Goal: Answer question/provide support: Share knowledge or assist other users

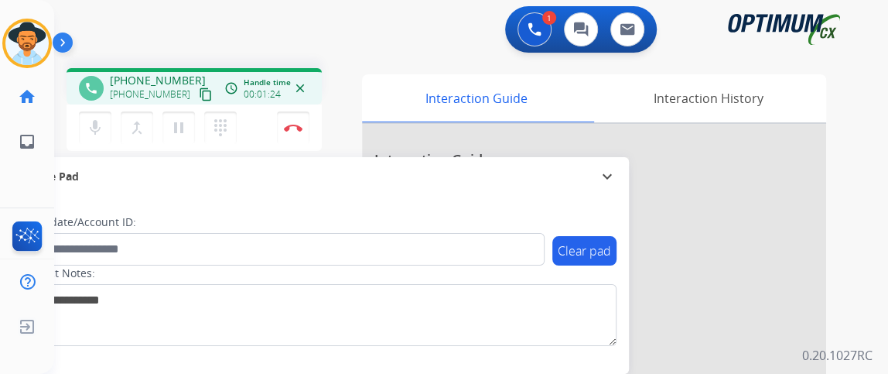
click at [199, 97] on mat-icon "content_copy" at bounding box center [206, 94] width 14 height 14
click at [106, 127] on button "mic Mute" at bounding box center [95, 127] width 32 height 32
click at [99, 127] on mat-icon "mic_off" at bounding box center [95, 127] width 19 height 19
click at [105, 119] on button "mic Mute" at bounding box center [95, 127] width 32 height 32
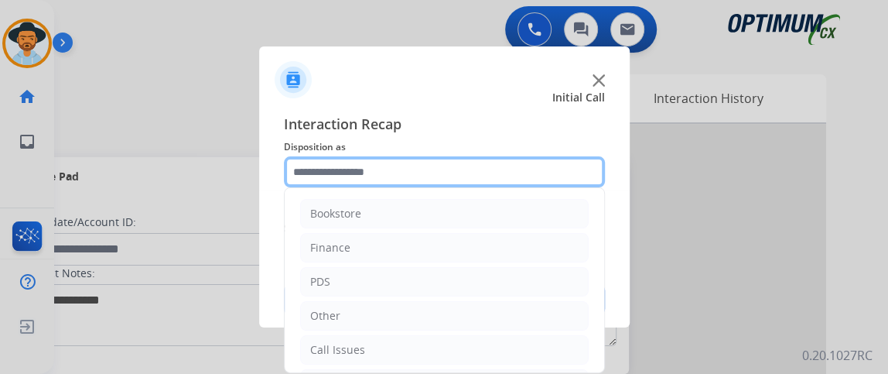
click at [406, 171] on input "text" at bounding box center [444, 171] width 321 height 31
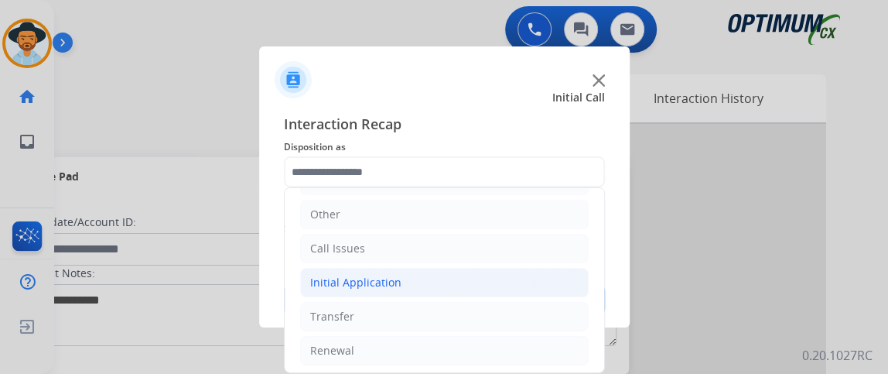
click at [505, 277] on li "Initial Application" at bounding box center [444, 282] width 289 height 29
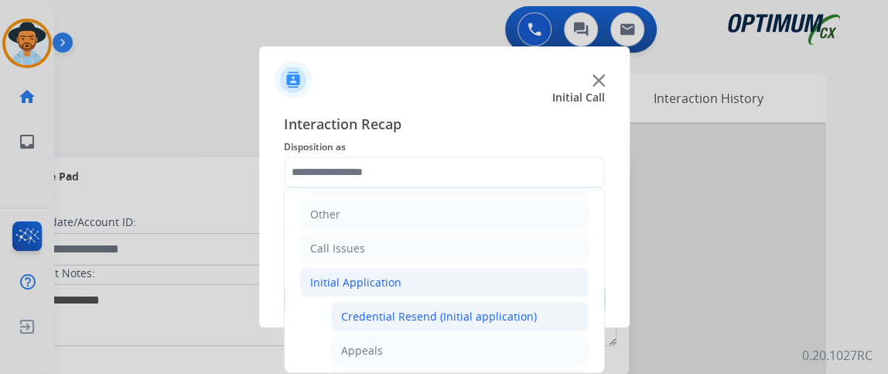
click at [505, 309] on div "Credential Resend (Initial application)" at bounding box center [439, 316] width 196 height 15
type input "**********"
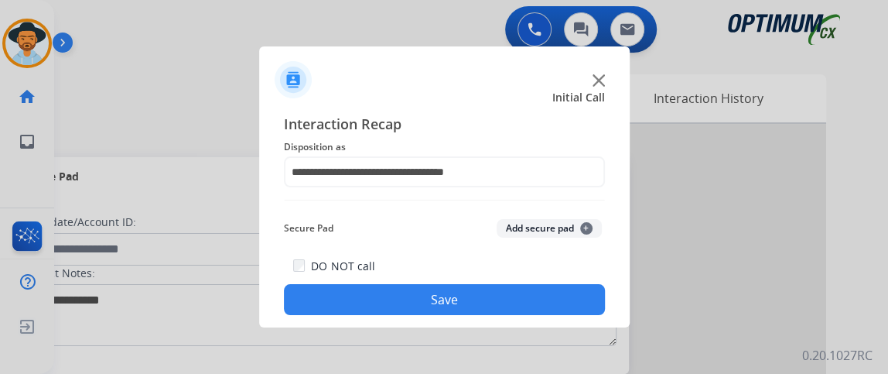
click at [505, 307] on button "Save" at bounding box center [444, 299] width 321 height 31
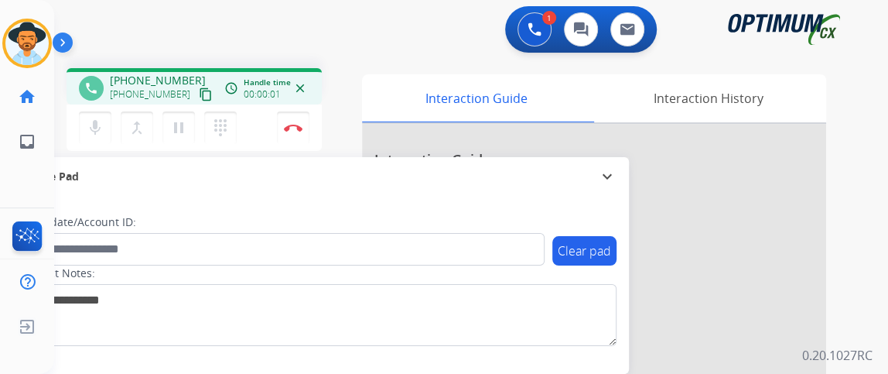
click at [199, 96] on mat-icon "content_copy" at bounding box center [206, 94] width 14 height 14
click at [199, 92] on mat-icon "content_copy" at bounding box center [206, 94] width 14 height 14
click at [104, 129] on button "mic Mute" at bounding box center [95, 127] width 32 height 32
click at [104, 129] on button "mic_off Mute" at bounding box center [95, 127] width 32 height 32
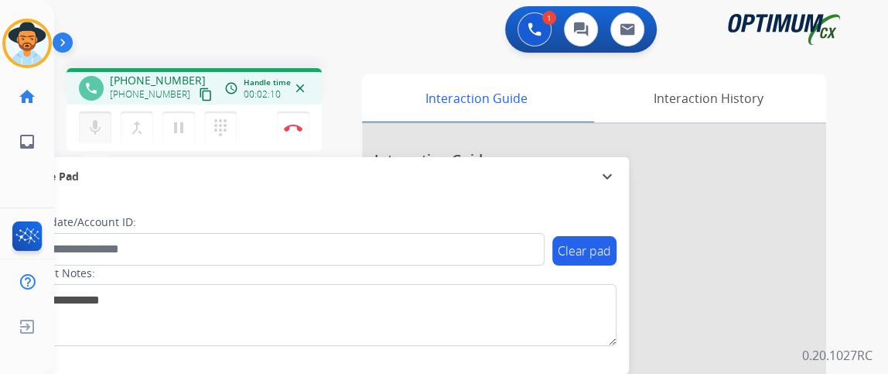
click at [87, 123] on mat-icon "mic" at bounding box center [95, 127] width 19 height 19
click at [87, 123] on mat-icon "mic_off" at bounding box center [95, 127] width 19 height 19
click at [99, 119] on mat-icon "mic" at bounding box center [95, 127] width 19 height 19
click at [99, 119] on mat-icon "mic_off" at bounding box center [95, 127] width 19 height 19
click at [97, 116] on button "mic Mute" at bounding box center [95, 127] width 32 height 32
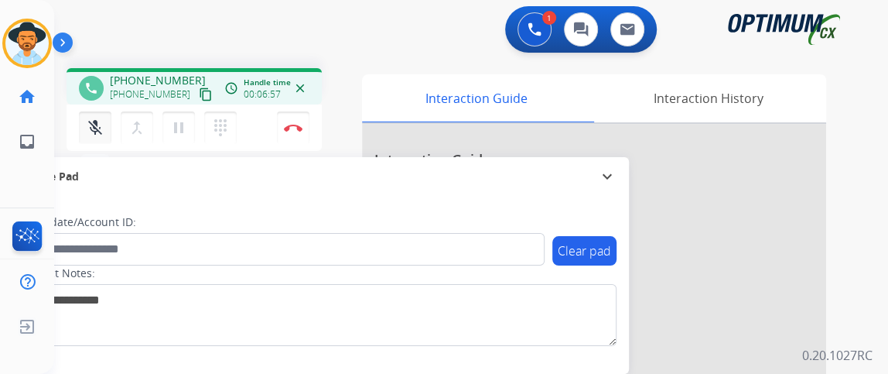
click at [97, 116] on button "mic_off Mute" at bounding box center [95, 127] width 32 height 32
click at [84, 135] on button "mic Mute" at bounding box center [95, 127] width 32 height 32
click at [94, 133] on mat-icon "mic_off" at bounding box center [95, 127] width 19 height 19
click at [303, 124] on button "Disconnect" at bounding box center [293, 127] width 32 height 32
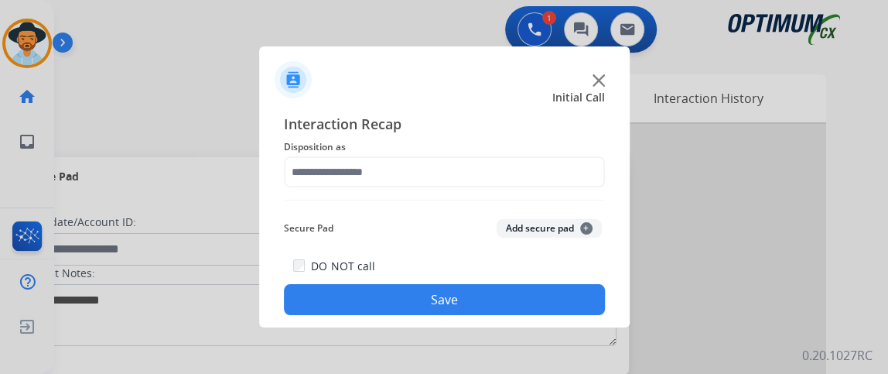
click at [448, 151] on span "Disposition as" at bounding box center [444, 147] width 321 height 19
click at [449, 151] on span "Disposition as" at bounding box center [444, 147] width 321 height 19
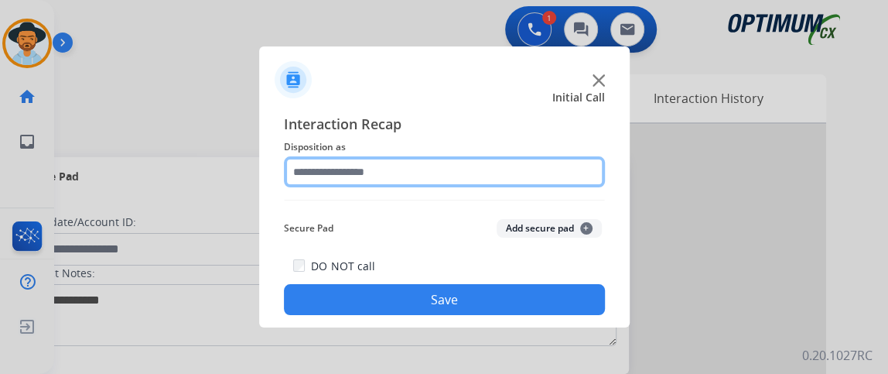
click at [449, 165] on input "text" at bounding box center [444, 171] width 321 height 31
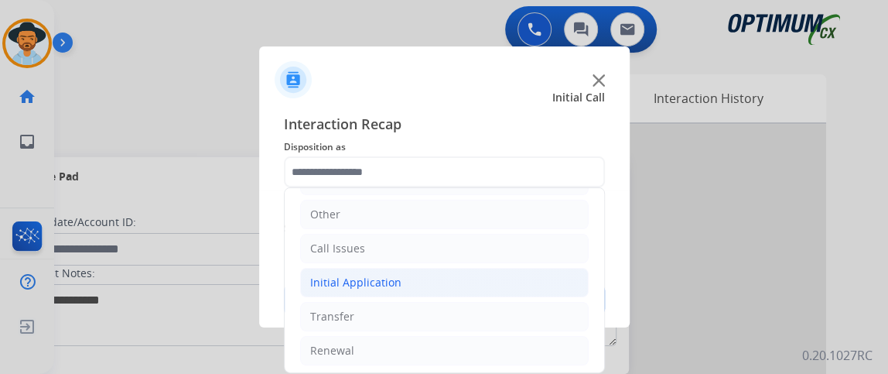
click at [479, 288] on li "Initial Application" at bounding box center [444, 282] width 289 height 29
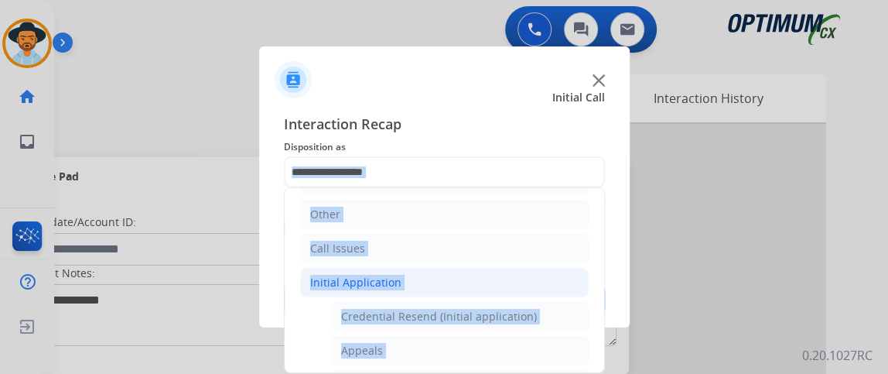
drag, startPoint x: 592, startPoint y: 224, endPoint x: 542, endPoint y: 243, distance: 52.9
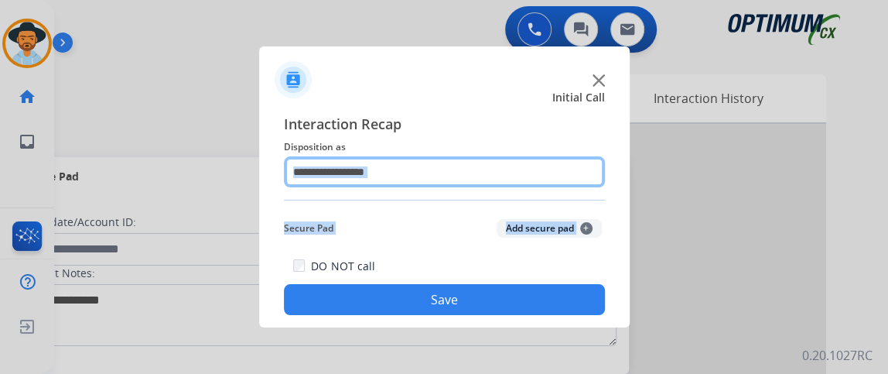
click at [499, 160] on input "text" at bounding box center [444, 171] width 321 height 31
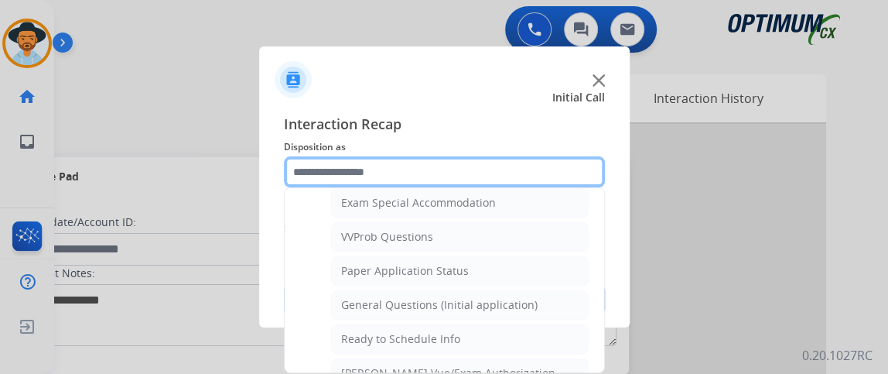
scroll to position [826, 0]
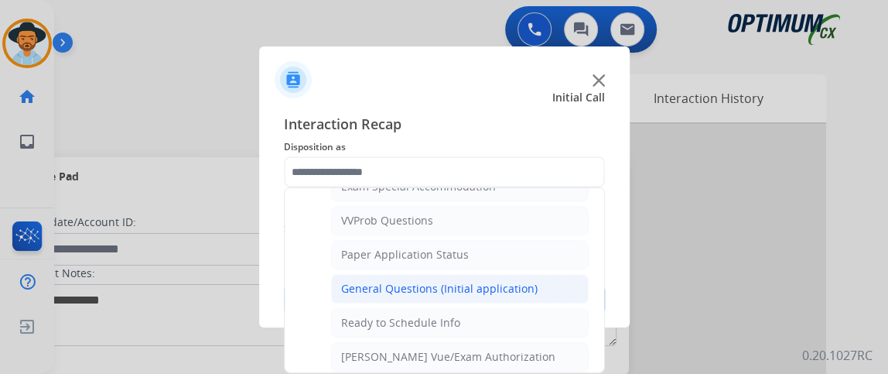
click at [535, 279] on li "General Questions (Initial application)" at bounding box center [460, 288] width 258 height 29
type input "**********"
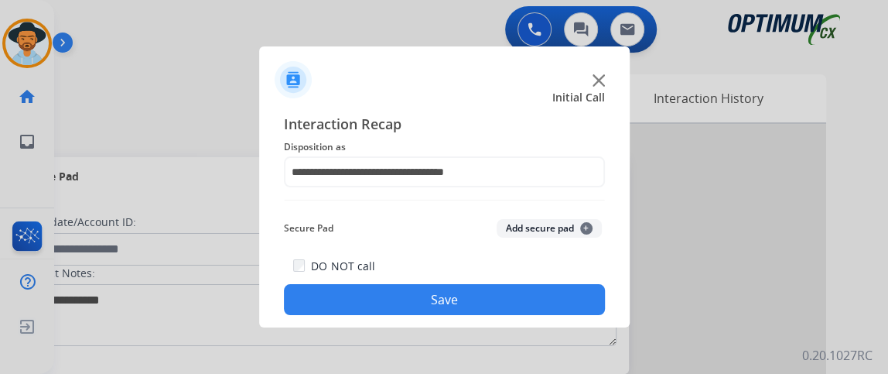
click at [532, 288] on button "Save" at bounding box center [444, 299] width 321 height 31
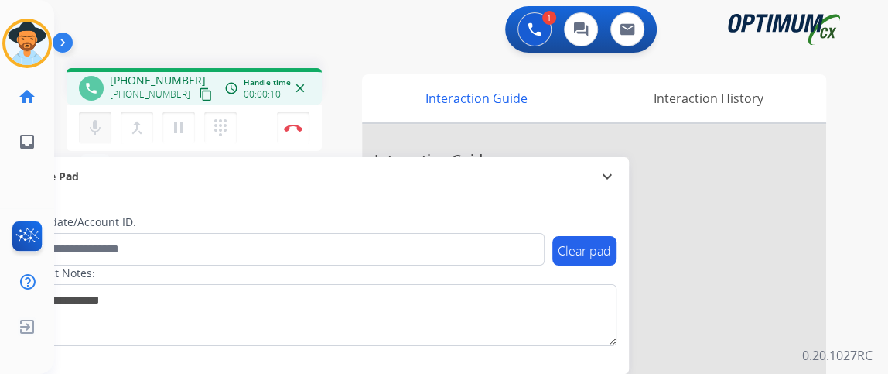
click at [108, 132] on button "mic Mute" at bounding box center [95, 127] width 32 height 32
click at [199, 93] on mat-icon "content_copy" at bounding box center [206, 94] width 14 height 14
click at [94, 125] on mat-icon "mic_off" at bounding box center [95, 127] width 19 height 19
click at [87, 137] on button "mic Mute" at bounding box center [95, 127] width 32 height 32
click at [87, 137] on button "mic_off Mute" at bounding box center [95, 127] width 32 height 32
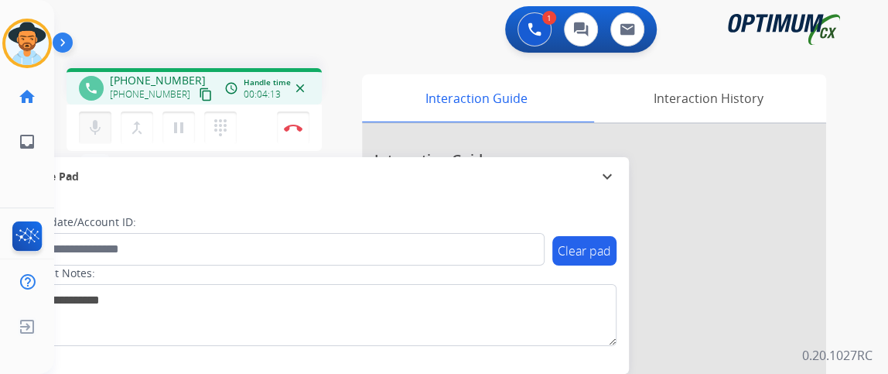
click at [87, 118] on mat-icon "mic" at bounding box center [95, 127] width 19 height 19
click at [101, 125] on mat-icon "mic_off" at bounding box center [95, 127] width 19 height 19
click at [292, 130] on img at bounding box center [293, 128] width 19 height 8
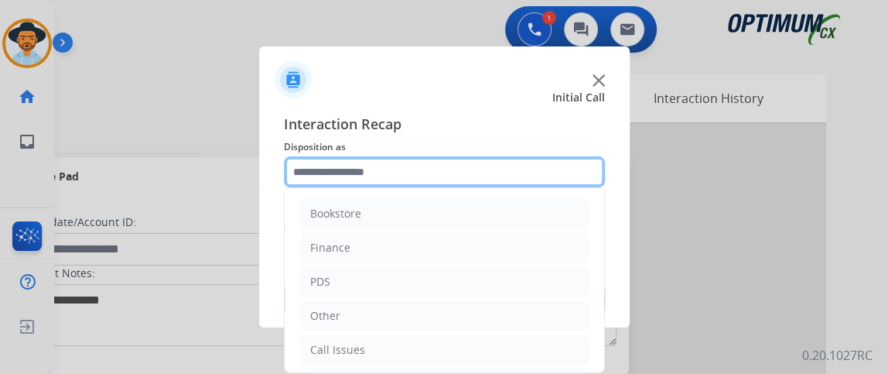
click at [465, 180] on input "text" at bounding box center [444, 171] width 321 height 31
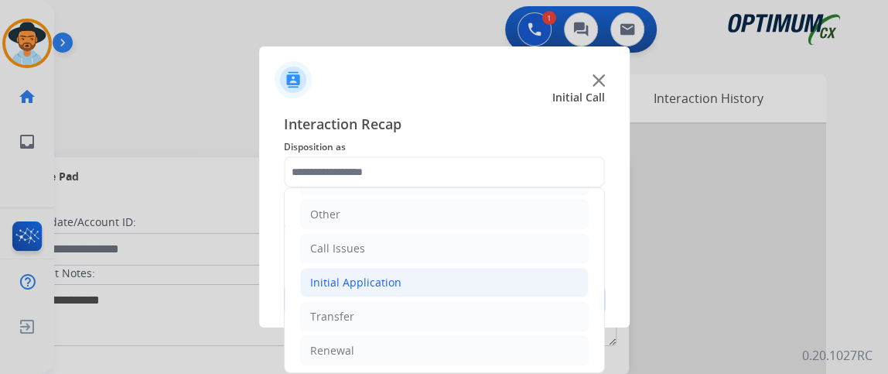
click at [518, 275] on li "Initial Application" at bounding box center [444, 282] width 289 height 29
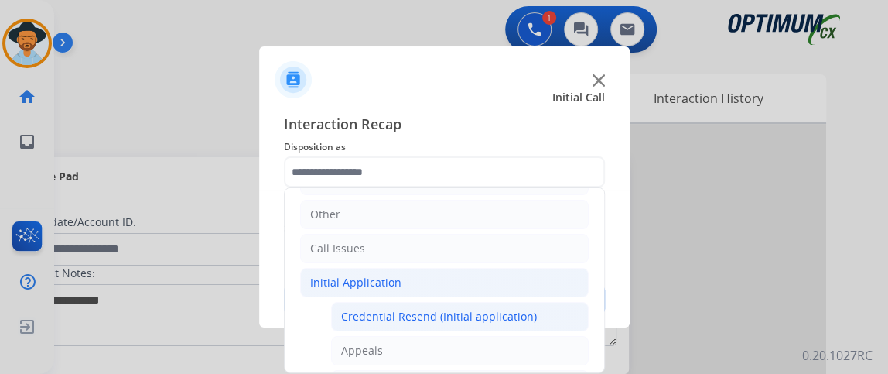
click at [526, 317] on div "Credential Resend (Initial application)" at bounding box center [439, 316] width 196 height 15
type input "**********"
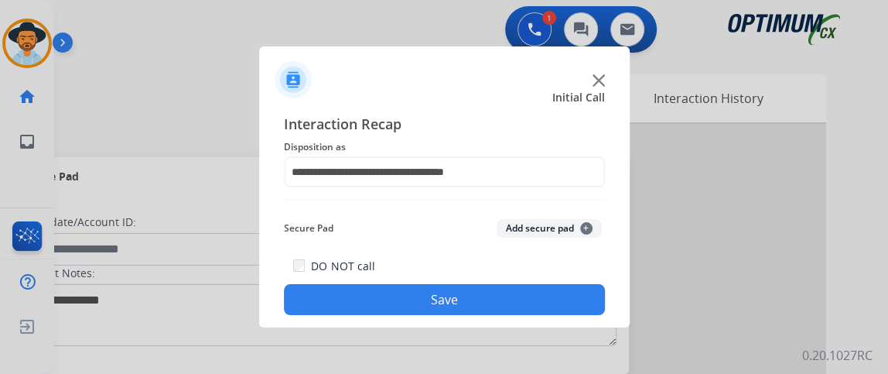
click at [518, 304] on button "Save" at bounding box center [444, 299] width 321 height 31
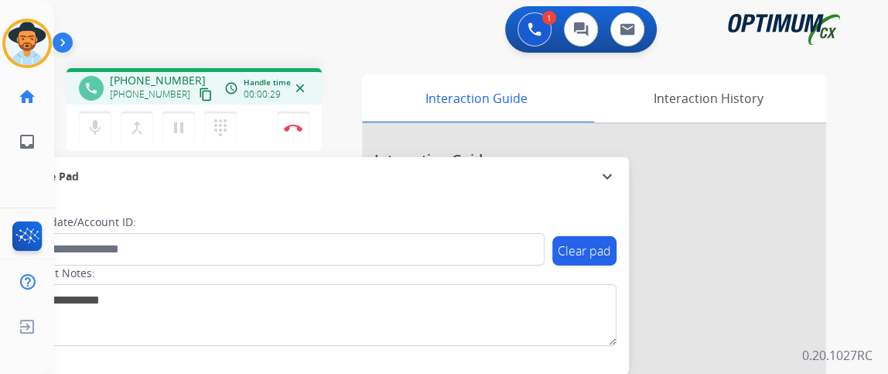
click at [199, 97] on mat-icon "content_copy" at bounding box center [206, 94] width 14 height 14
click at [199, 94] on mat-icon "content_copy" at bounding box center [206, 94] width 14 height 14
click at [101, 130] on mat-icon "mic" at bounding box center [95, 127] width 19 height 19
click at [90, 139] on button "mic_off Mute" at bounding box center [95, 127] width 32 height 32
click at [107, 121] on button "mic Mute" at bounding box center [95, 127] width 32 height 32
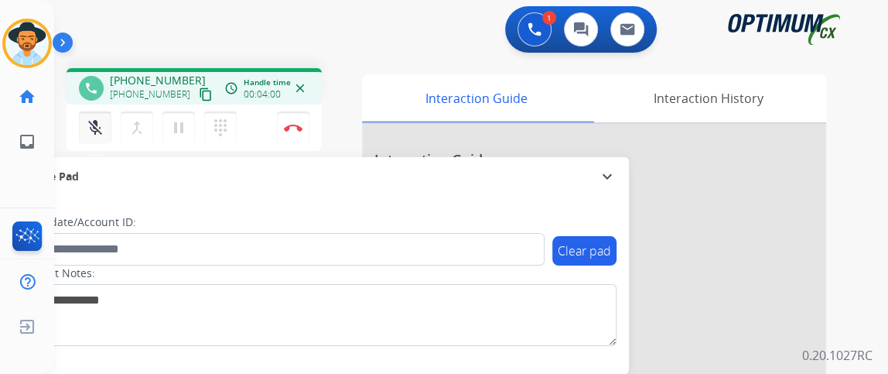
click at [107, 122] on button "mic_off Mute" at bounding box center [95, 127] width 32 height 32
click at [291, 143] on div "mic Mute merge_type Bridge pause Hold dialpad Dialpad Disconnect" at bounding box center [194, 127] width 255 height 46
click at [283, 106] on div "mic Mute merge_type Bridge pause Hold dialpad Dialpad Disconnect" at bounding box center [194, 127] width 255 height 46
click at [290, 131] on button "Disconnect" at bounding box center [293, 127] width 32 height 32
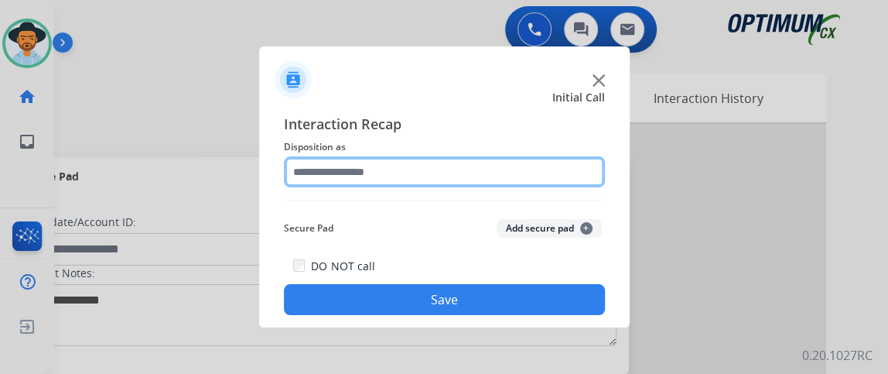
click at [538, 180] on input "text" at bounding box center [444, 171] width 321 height 31
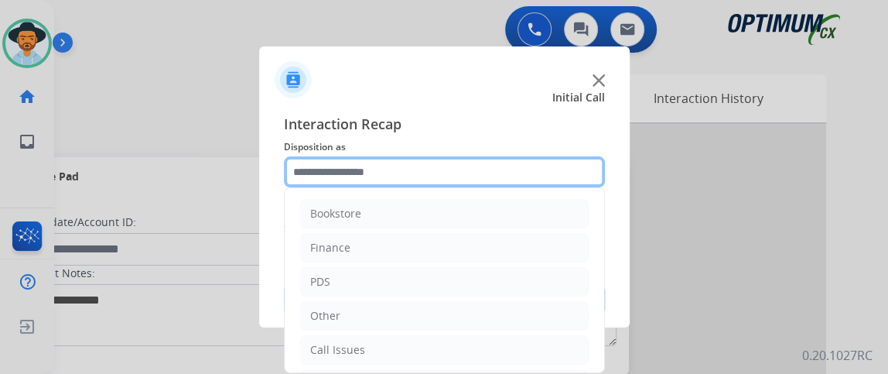
click at [538, 180] on input "text" at bounding box center [444, 171] width 321 height 31
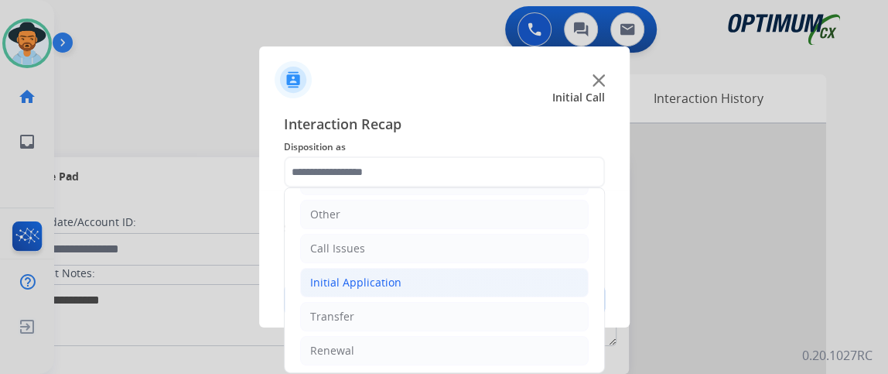
click at [501, 275] on li "Initial Application" at bounding box center [444, 282] width 289 height 29
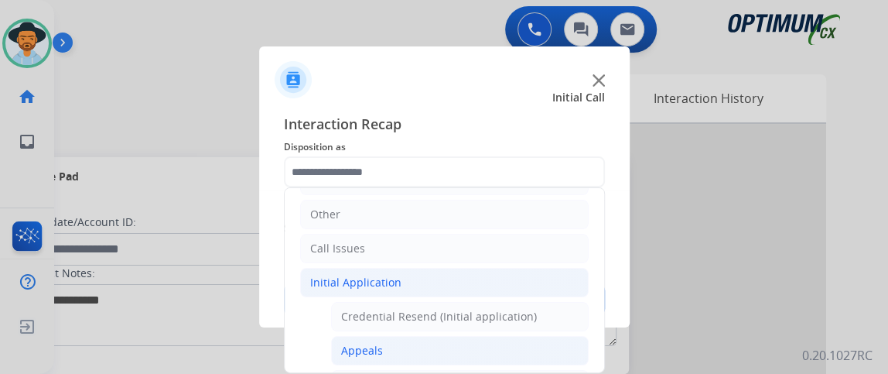
click at [502, 345] on li "Appeals" at bounding box center [460, 350] width 258 height 29
type input "*******"
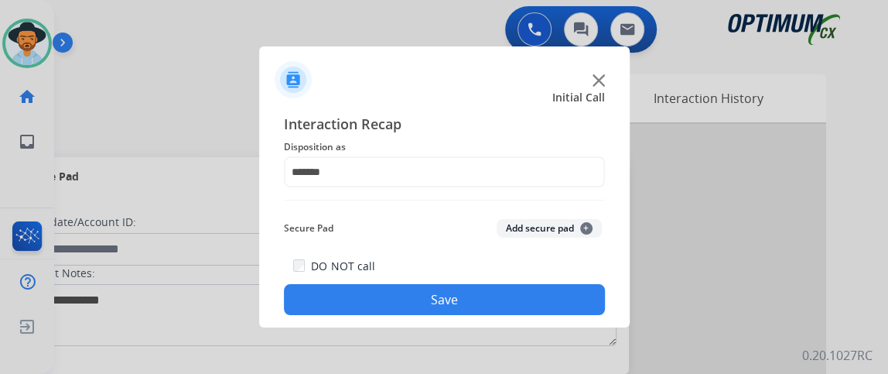
click at [487, 283] on div "DO NOT call Save" at bounding box center [444, 285] width 321 height 59
click at [487, 285] on button "Save" at bounding box center [444, 299] width 321 height 31
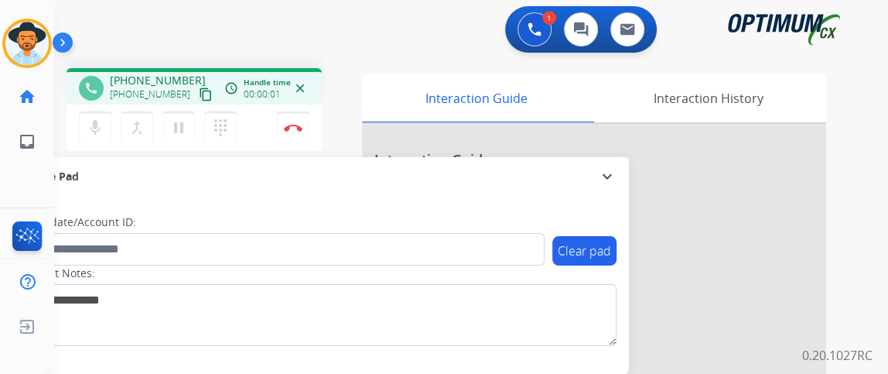
click at [199, 87] on mat-icon "content_copy" at bounding box center [206, 94] width 14 height 14
click at [105, 125] on button "mic Mute" at bounding box center [95, 127] width 32 height 32
click at [107, 130] on button "mic_off Mute" at bounding box center [95, 127] width 32 height 32
click at [101, 115] on button "mic Mute" at bounding box center [95, 127] width 32 height 32
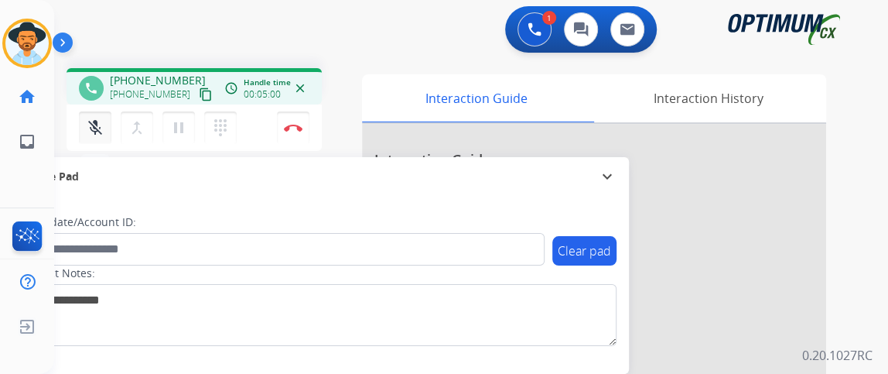
click at [91, 123] on mat-icon "mic_off" at bounding box center [95, 127] width 19 height 19
click at [100, 134] on mat-icon "mic" at bounding box center [95, 127] width 19 height 19
click at [100, 131] on mat-icon "mic_off" at bounding box center [95, 127] width 19 height 19
click at [94, 133] on mat-icon "mic" at bounding box center [95, 127] width 19 height 19
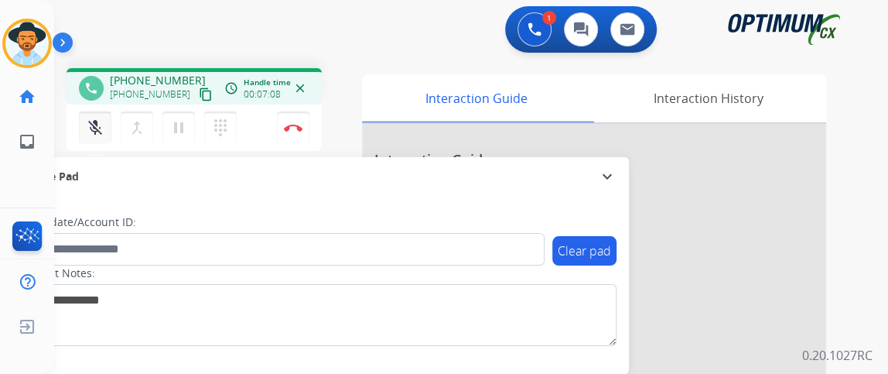
click at [94, 135] on mat-icon "mic_off" at bounding box center [95, 127] width 19 height 19
click at [97, 128] on mat-icon "mic" at bounding box center [95, 127] width 19 height 19
click at [86, 117] on button "mic_off Mute" at bounding box center [95, 127] width 32 height 32
click at [107, 139] on button "mic Mute" at bounding box center [95, 127] width 32 height 32
click at [107, 138] on button "mic_off Mute" at bounding box center [95, 127] width 32 height 32
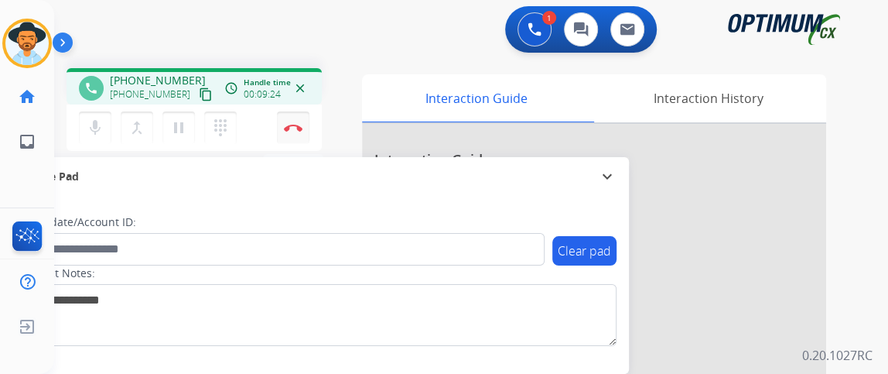
click at [297, 128] on img at bounding box center [293, 128] width 19 height 8
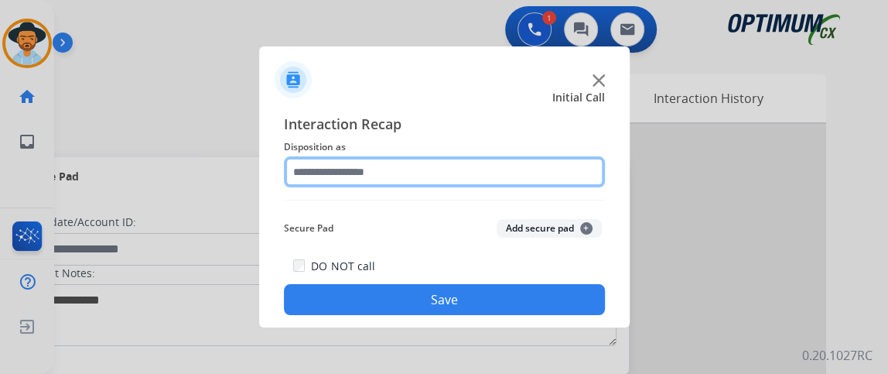
click at [448, 180] on input "text" at bounding box center [444, 171] width 321 height 31
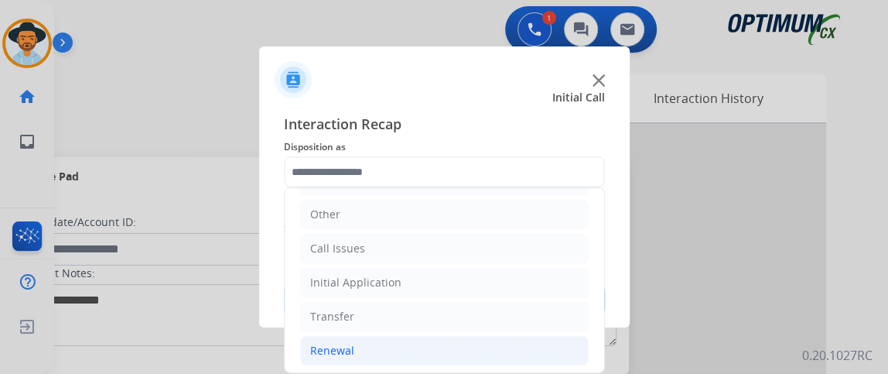
click at [484, 339] on li "Renewal" at bounding box center [444, 350] width 289 height 29
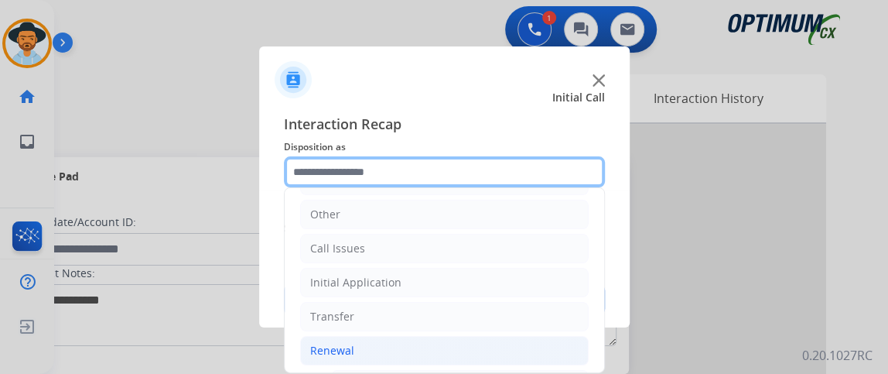
scroll to position [306, 0]
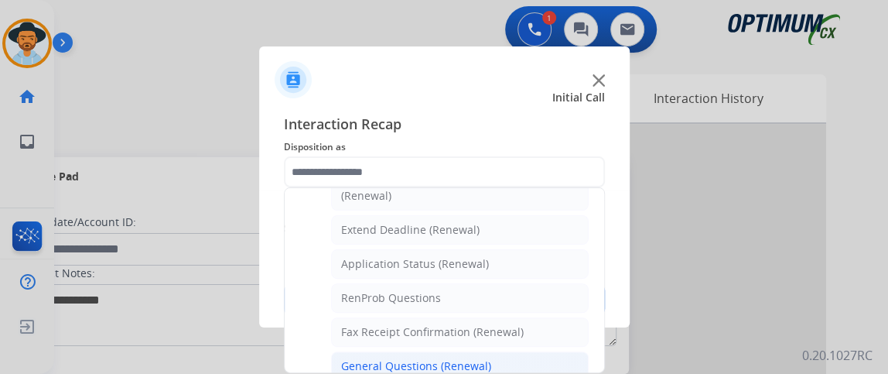
click at [532, 351] on li "General Questions (Renewal)" at bounding box center [460, 365] width 258 height 29
type input "**********"
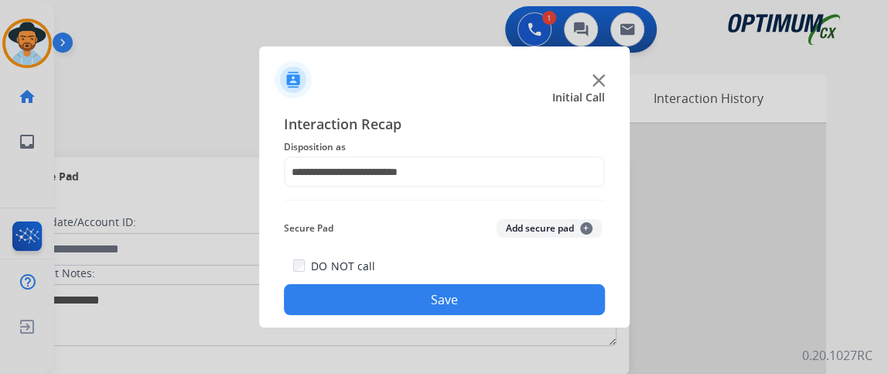
click at [530, 316] on div "**********" at bounding box center [444, 214] width 371 height 227
click at [525, 279] on div "DO NOT call Save" at bounding box center [444, 285] width 321 height 59
click at [528, 288] on button "Save" at bounding box center [444, 299] width 321 height 31
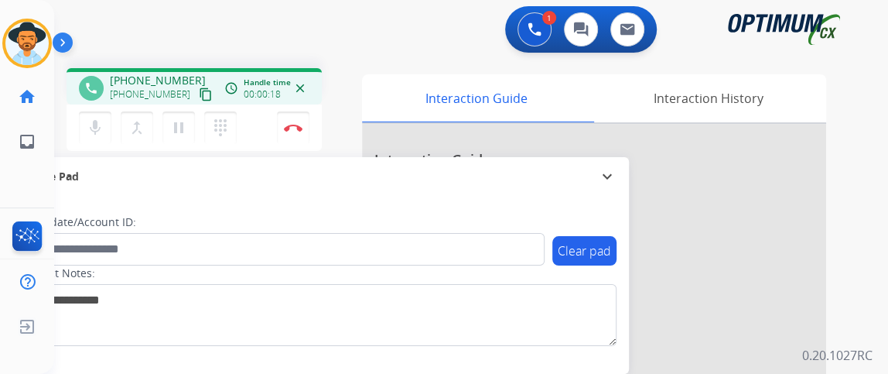
click at [199, 99] on mat-icon "content_copy" at bounding box center [206, 94] width 14 height 14
click at [199, 87] on mat-icon "content_copy" at bounding box center [206, 94] width 14 height 14
click at [95, 137] on button "mic Mute" at bounding box center [95, 127] width 32 height 32
click at [95, 137] on button "mic_off Mute" at bounding box center [95, 127] width 32 height 32
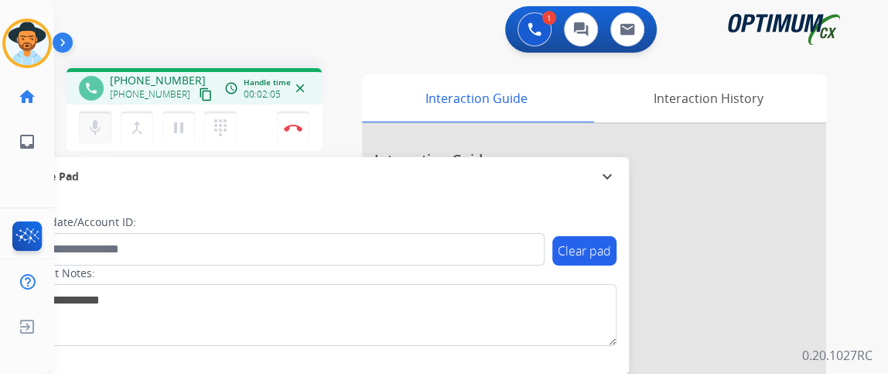
click at [95, 137] on button "mic Mute" at bounding box center [95, 127] width 32 height 32
click at [95, 137] on button "mic_off Mute" at bounding box center [95, 127] width 32 height 32
